Goal: Task Accomplishment & Management: Manage account settings

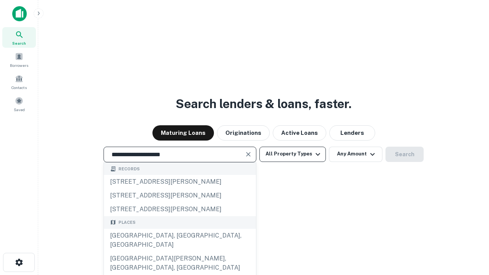
type input "**********"
click at [293, 154] on button "All Property Types" at bounding box center [293, 154] width 67 height 15
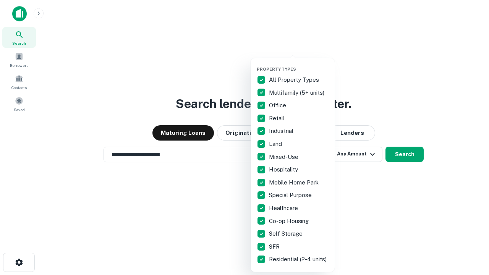
click at [299, 64] on button "button" at bounding box center [299, 64] width 84 height 0
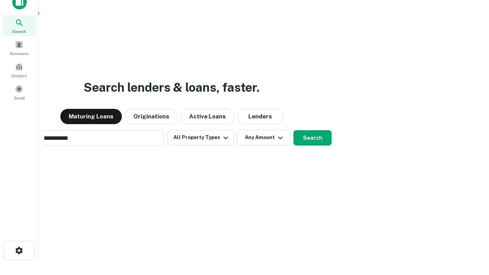
scroll to position [55, 216]
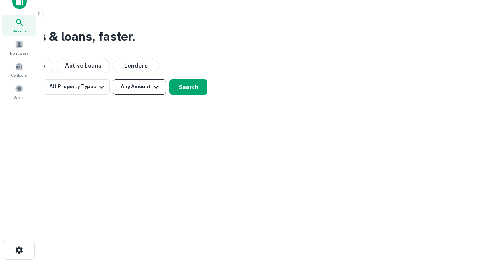
click at [140, 87] on button "Any Amount" at bounding box center [140, 87] width 54 height 15
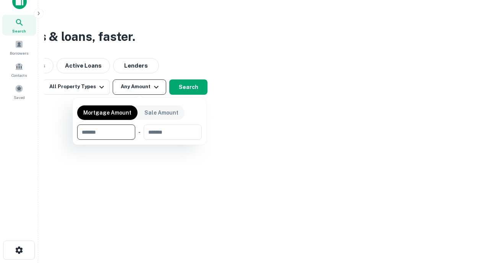
type input "*******"
click at [140, 140] on button "button" at bounding box center [139, 140] width 125 height 0
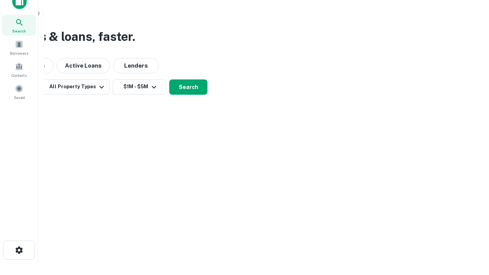
scroll to position [5, 141]
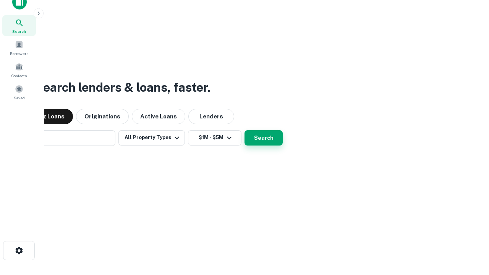
click at [245, 130] on button "Search" at bounding box center [264, 137] width 38 height 15
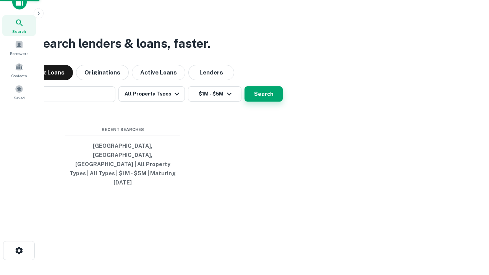
scroll to position [20, 216]
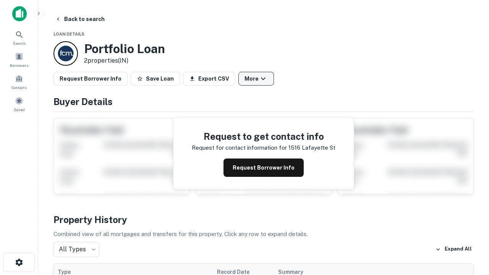
click at [256, 79] on button "More" at bounding box center [257, 79] width 36 height 14
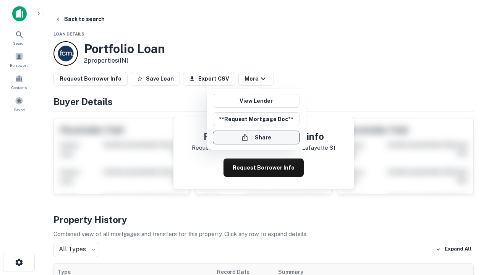
click at [256, 138] on button "Share" at bounding box center [256, 138] width 87 height 14
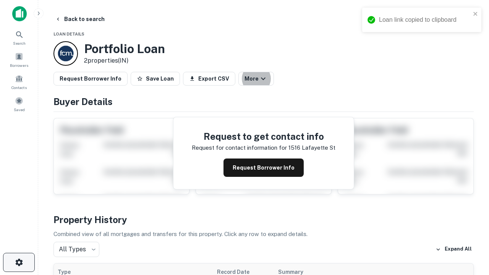
click at [19, 263] on icon "button" at bounding box center [19, 262] width 9 height 9
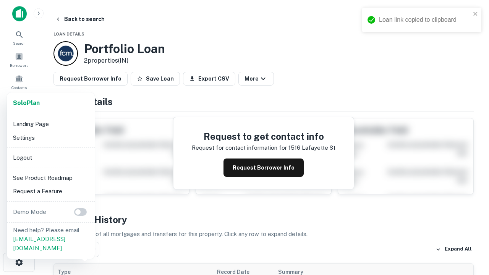
click at [50, 158] on li "Logout" at bounding box center [51, 158] width 82 height 14
